Goal: Check status: Check status

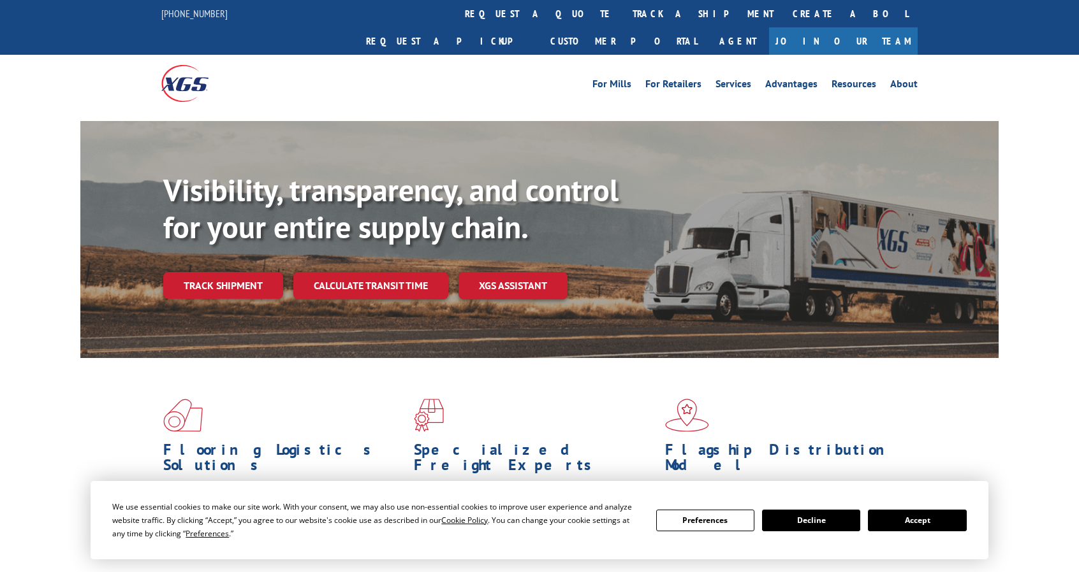
click at [912, 517] on button "Accept" at bounding box center [917, 521] width 98 height 22
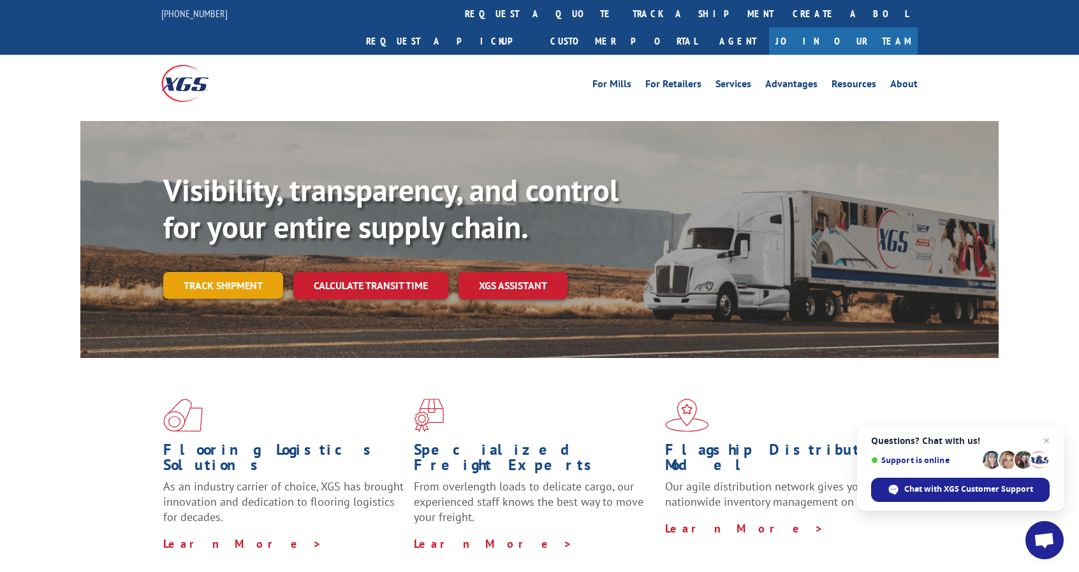
click at [200, 272] on link "Track shipment" at bounding box center [223, 285] width 120 height 27
click at [246, 272] on link "Track shipment" at bounding box center [223, 285] width 120 height 27
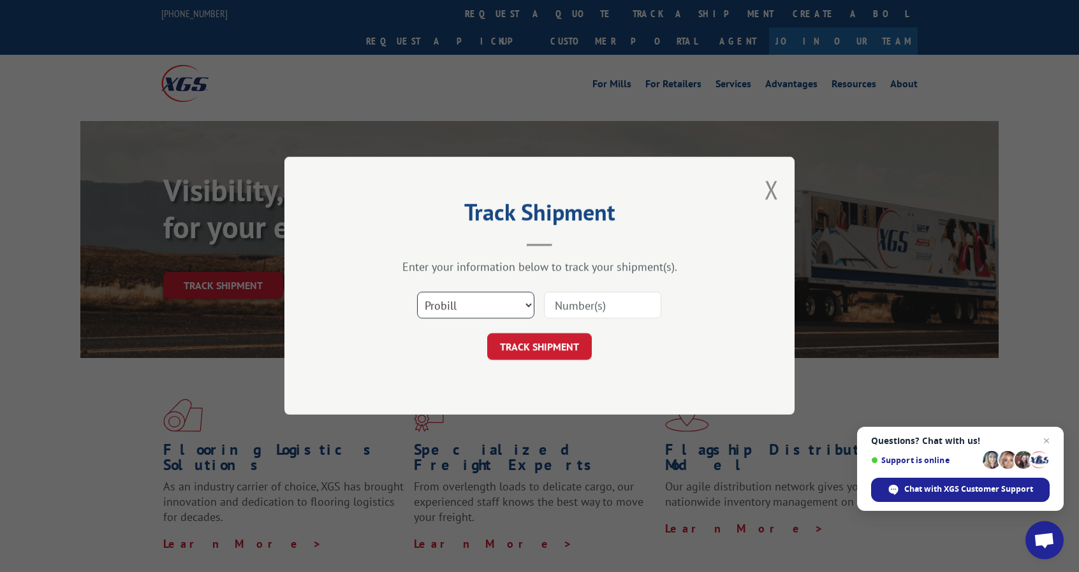
click at [510, 294] on select "Select category... Probill BOL PO" at bounding box center [475, 306] width 117 height 27
click at [590, 314] on input at bounding box center [602, 306] width 117 height 27
click at [582, 307] on input at bounding box center [602, 306] width 117 height 27
paste input "17402873"
type input "17402873"
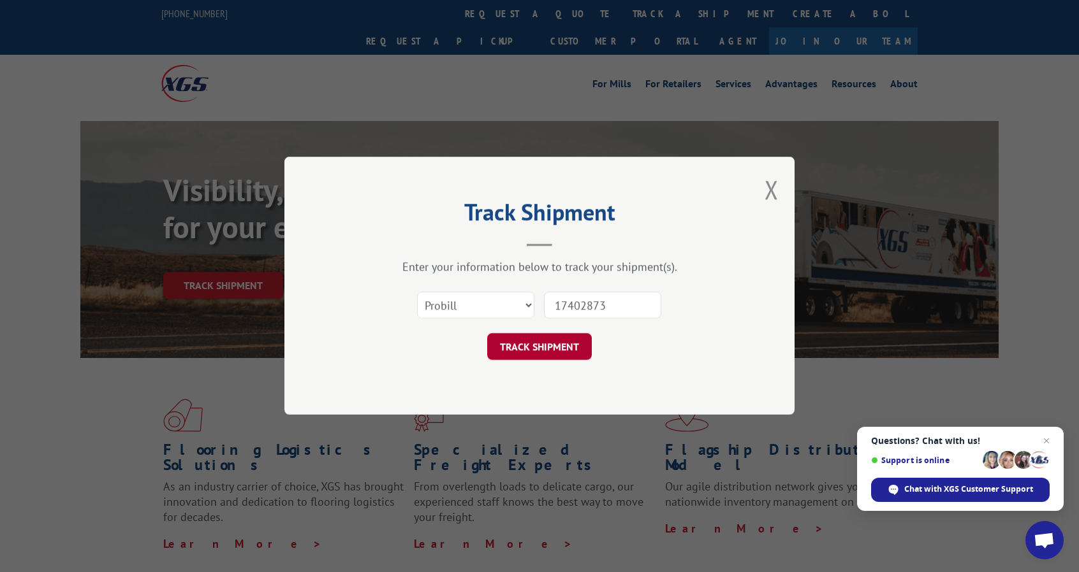
click at [571, 345] on button "TRACK SHIPMENT" at bounding box center [539, 347] width 105 height 27
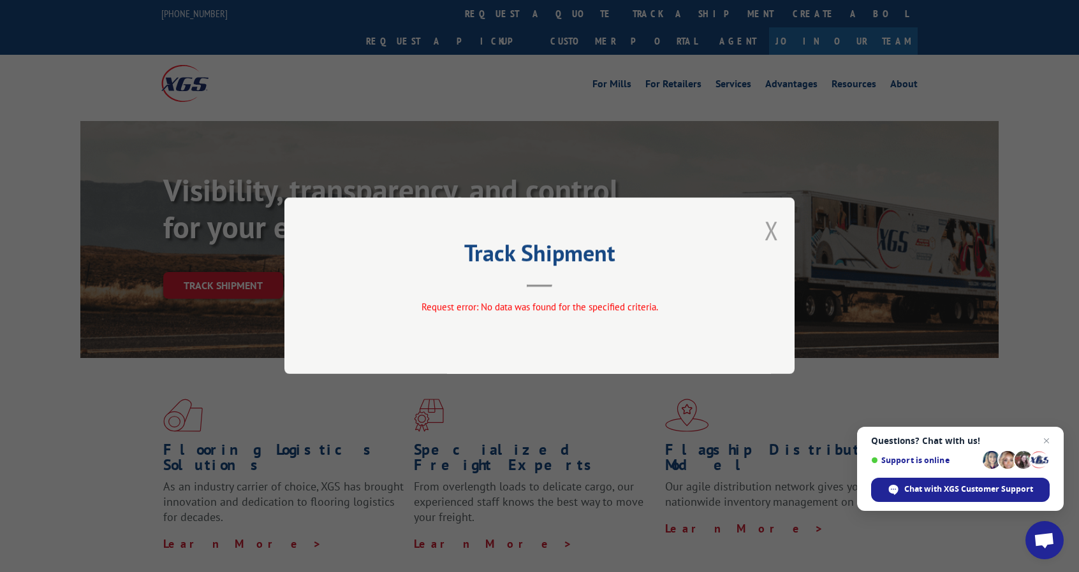
click at [772, 235] on button "Close modal" at bounding box center [771, 231] width 14 height 34
